Goal: Transaction & Acquisition: Purchase product/service

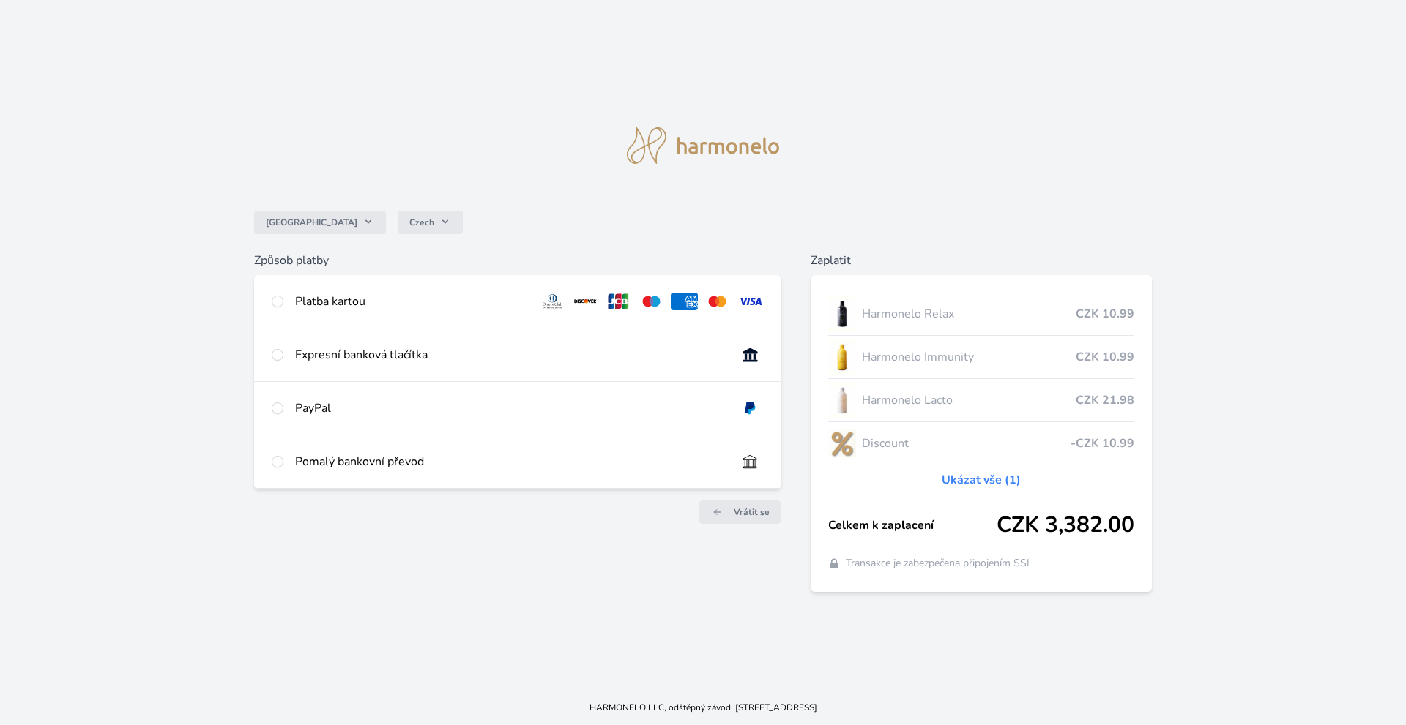
click at [318, 419] on div "PayPal" at bounding box center [517, 408] width 527 height 53
radio input "true"
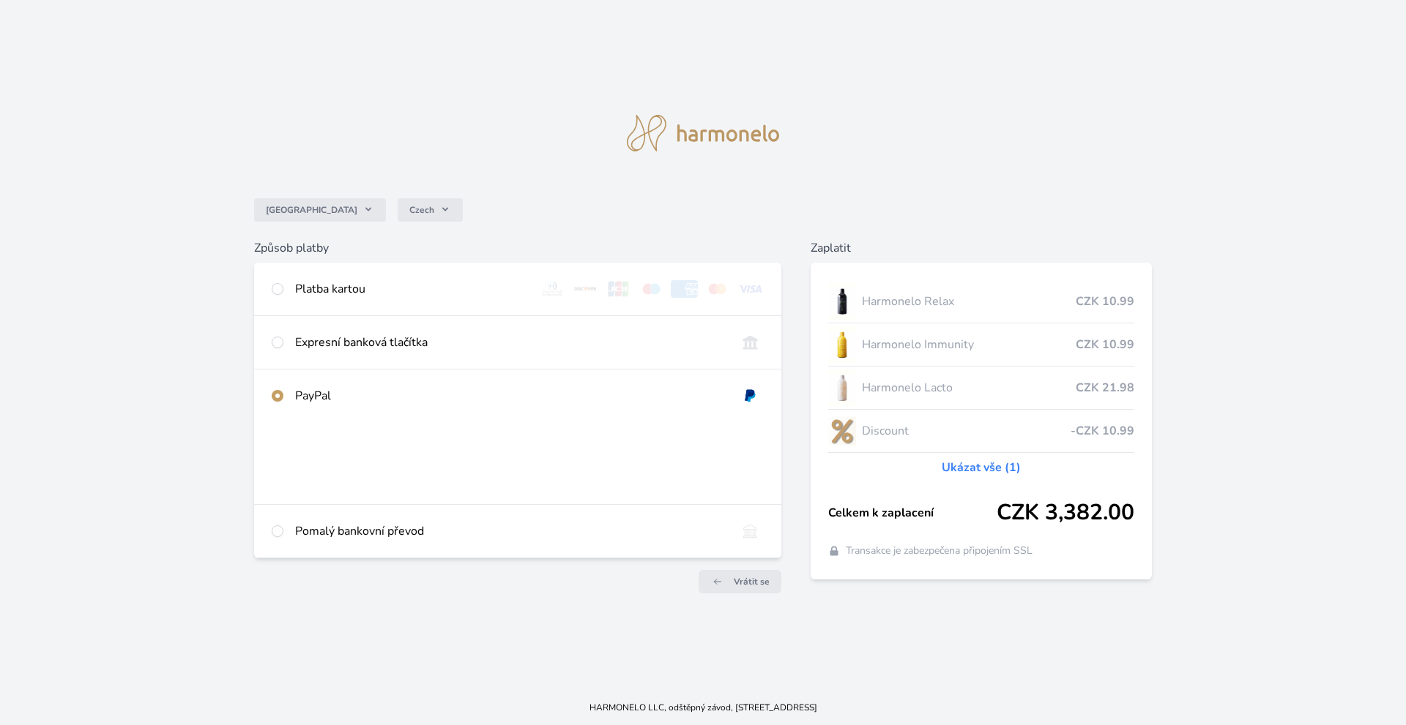
click at [340, 344] on div "Expresní banková tlačítka" at bounding box center [510, 343] width 430 height 18
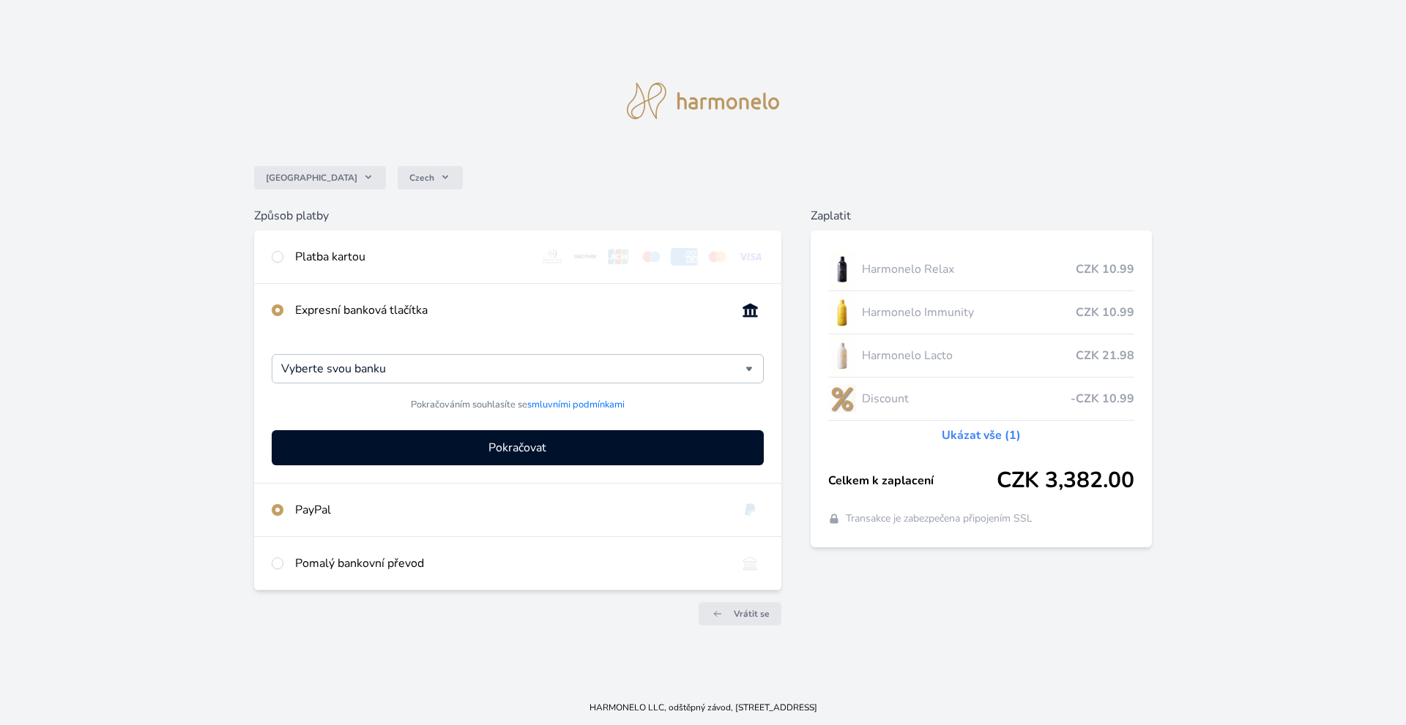
radio input "true"
radio input "false"
click at [749, 373] on div "Vyberte svou banku" at bounding box center [518, 368] width 492 height 29
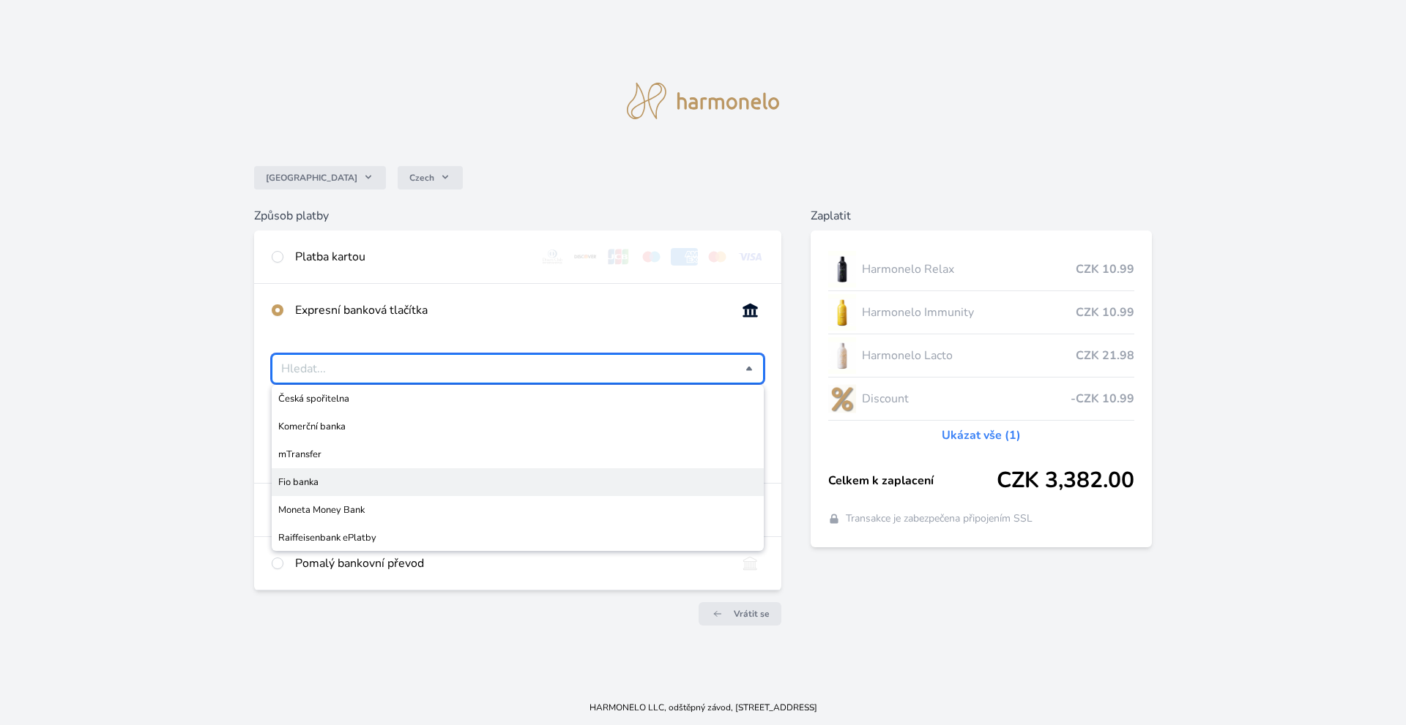
click at [319, 490] on li "Fio banka" at bounding box center [518, 483] width 492 height 28
type input "Fio banka"
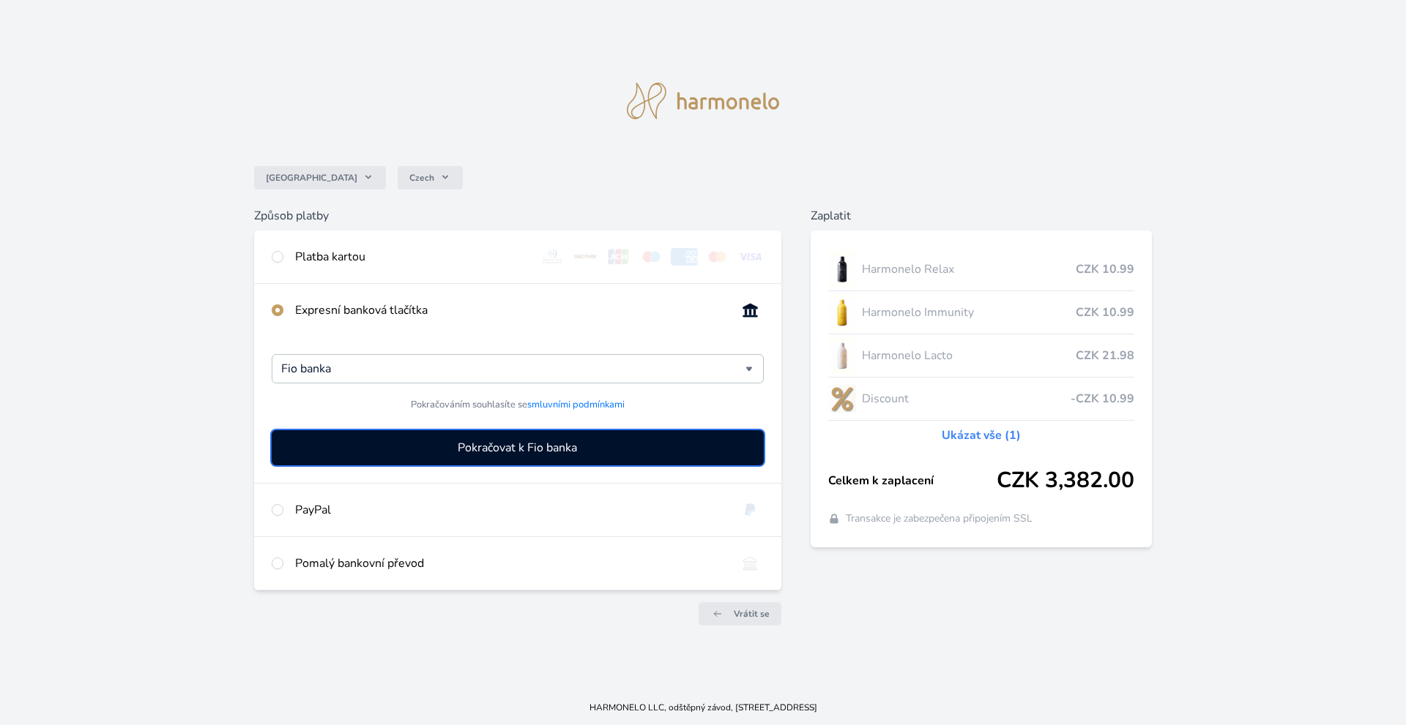
click at [518, 450] on span "Pokračovat k Fio banka" at bounding box center [517, 448] width 119 height 18
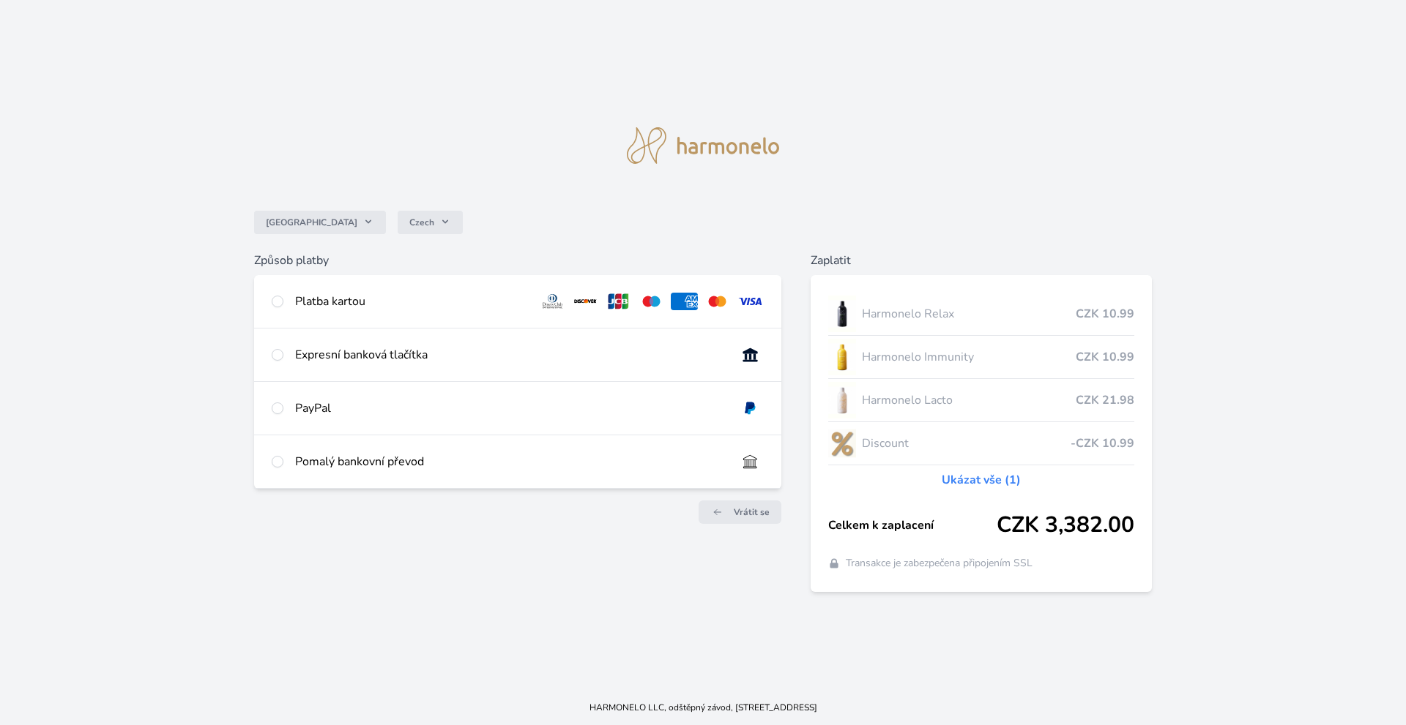
click at [804, 194] on div "Česko Czech" at bounding box center [703, 222] width 898 height 59
click at [985, 481] on link "Ukázat vše (1)" at bounding box center [980, 480] width 79 height 18
